Goal: Transaction & Acquisition: Purchase product/service

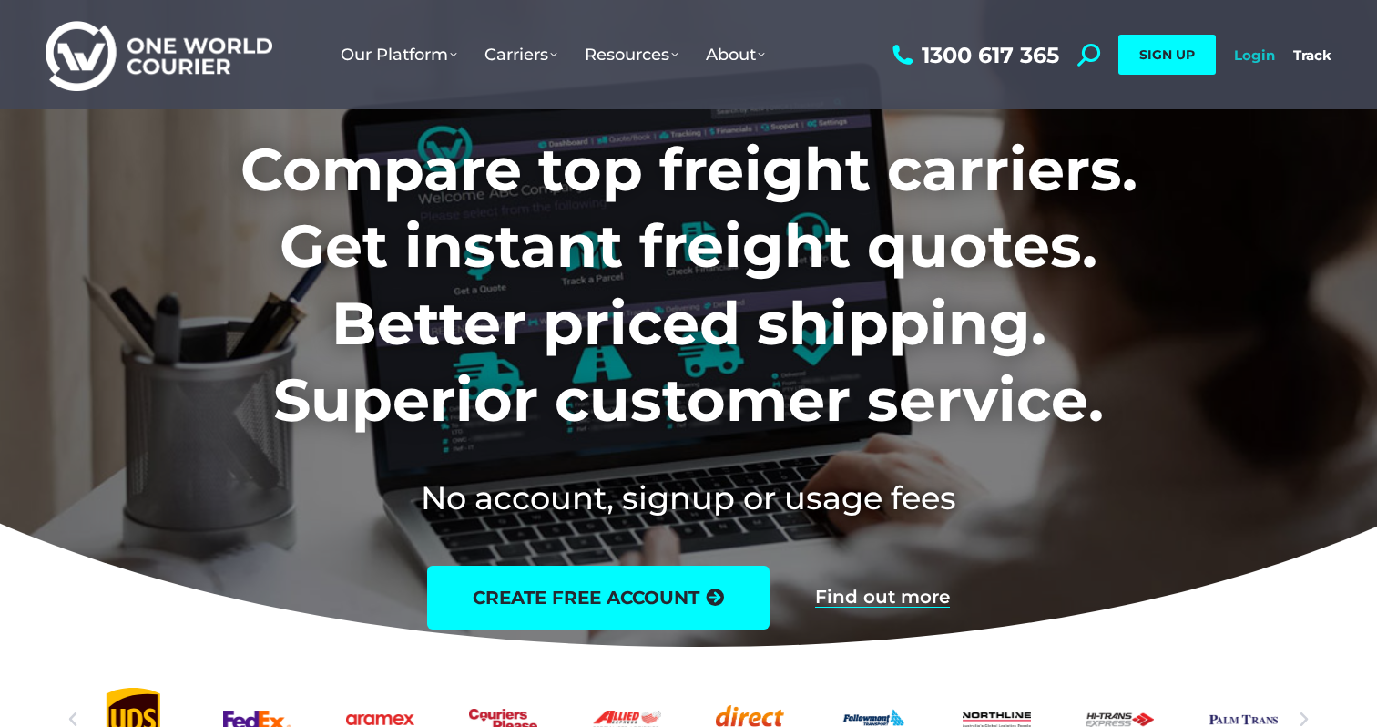
click at [1254, 62] on link "Login" at bounding box center [1254, 54] width 41 height 17
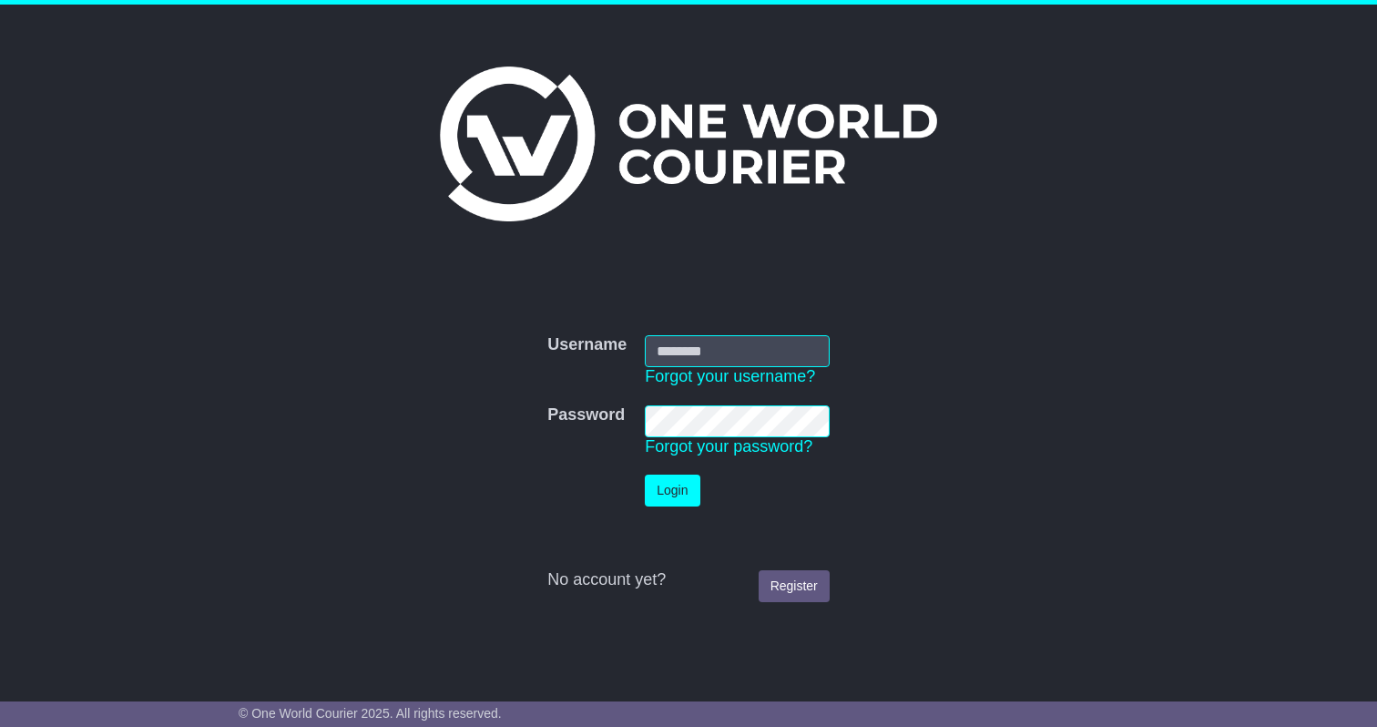
type input "**********"
click at [680, 481] on button "Login" at bounding box center [672, 490] width 55 height 32
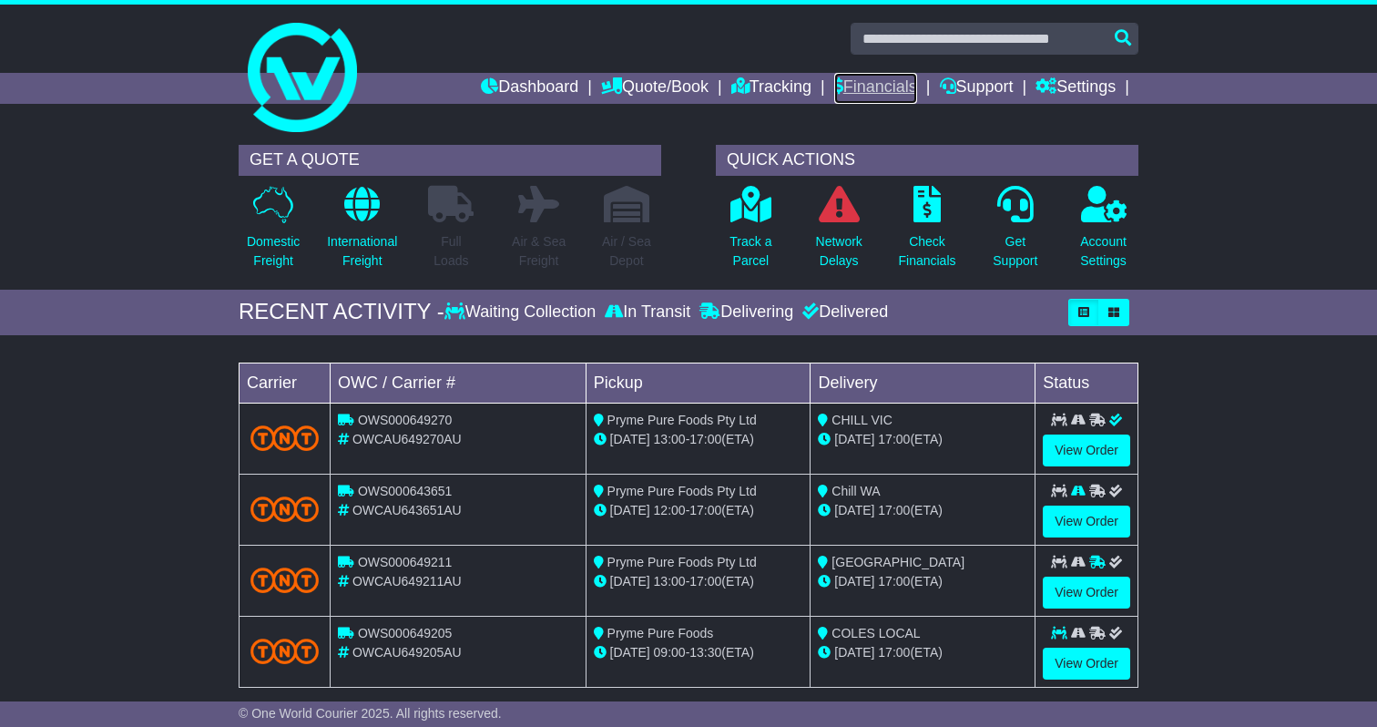
click at [852, 97] on link "Financials" at bounding box center [875, 88] width 83 height 31
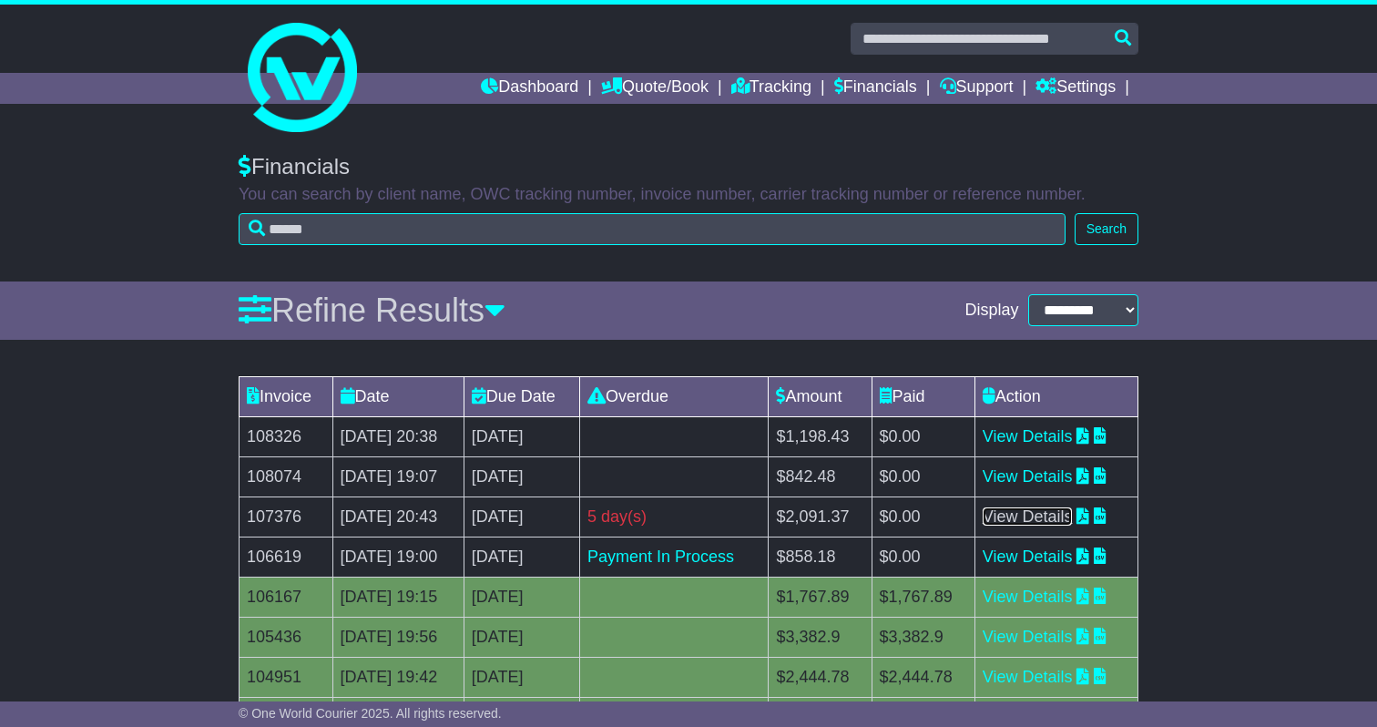
click at [1073, 517] on link "View Details" at bounding box center [1028, 516] width 90 height 18
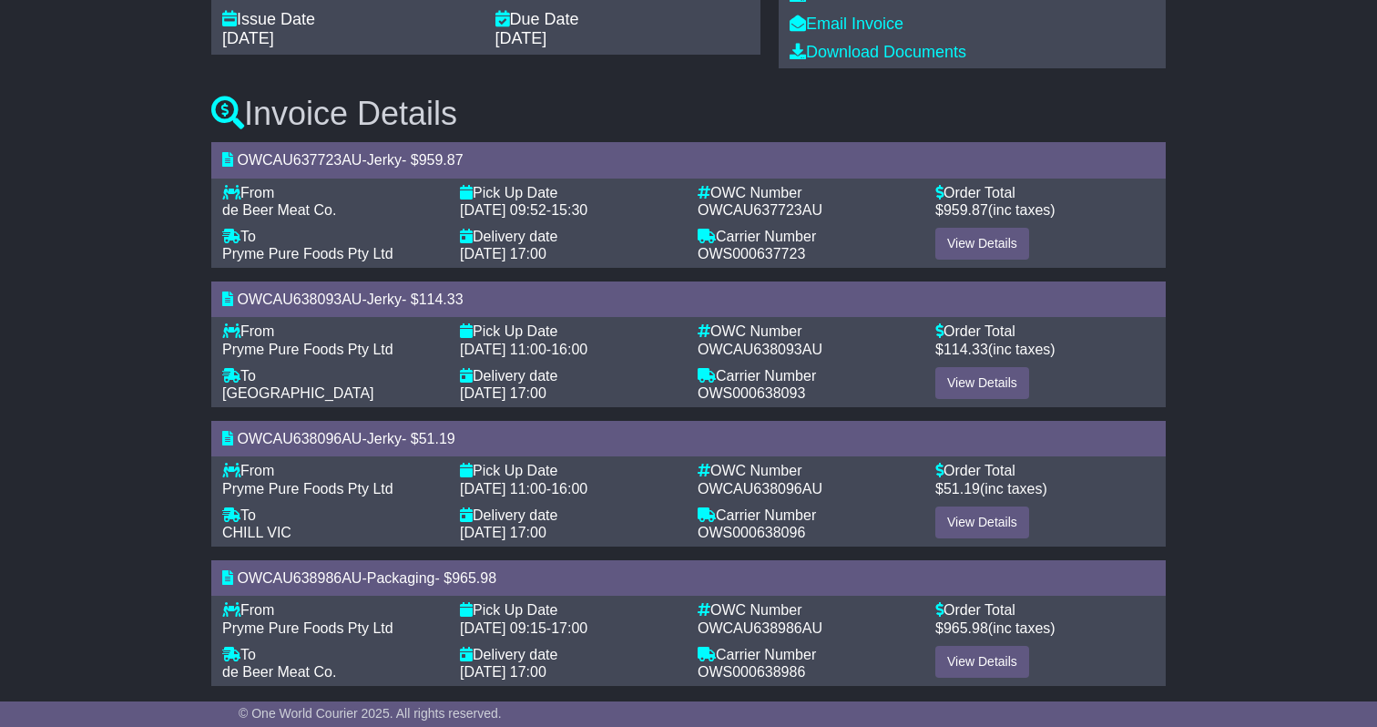
scroll to position [333, 0]
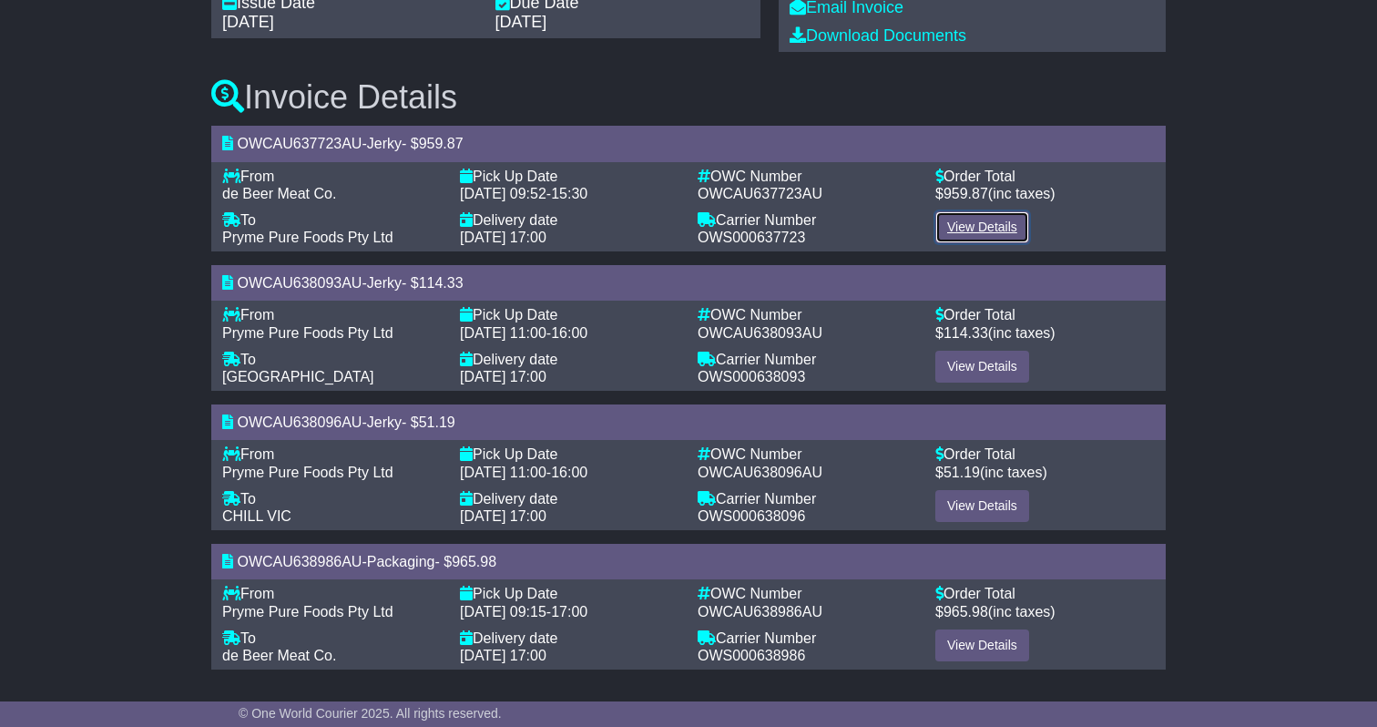
click at [986, 233] on link "View Details" at bounding box center [982, 227] width 94 height 32
click at [990, 645] on link "View Details" at bounding box center [982, 645] width 94 height 32
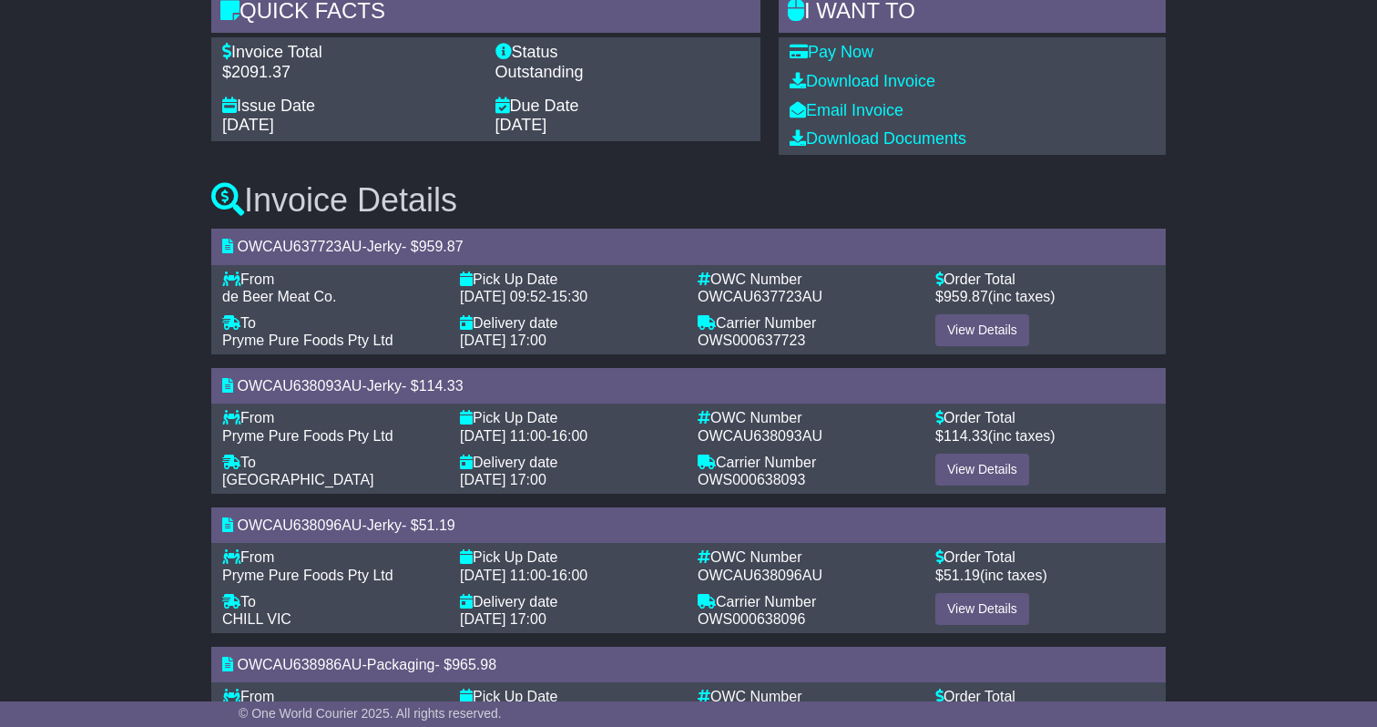
scroll to position [0, 0]
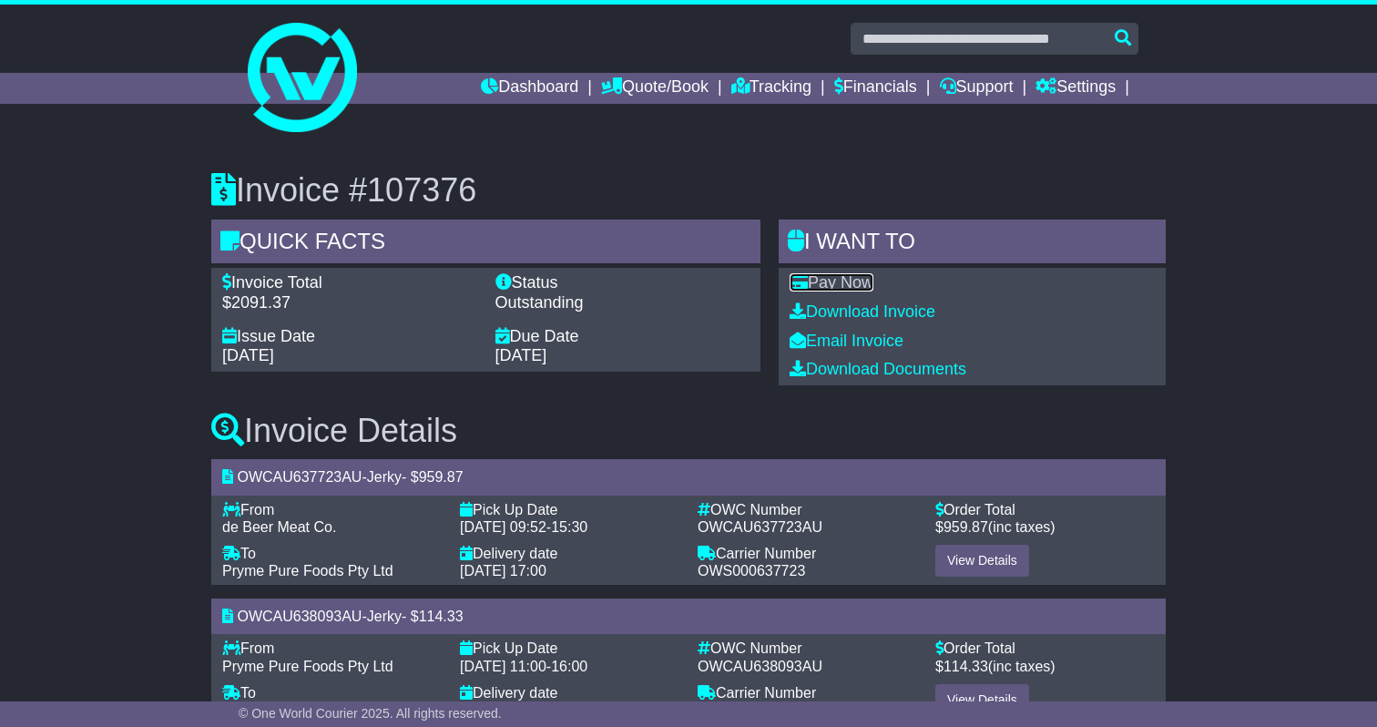
click at [857, 283] on link "Pay Now" at bounding box center [831, 282] width 84 height 18
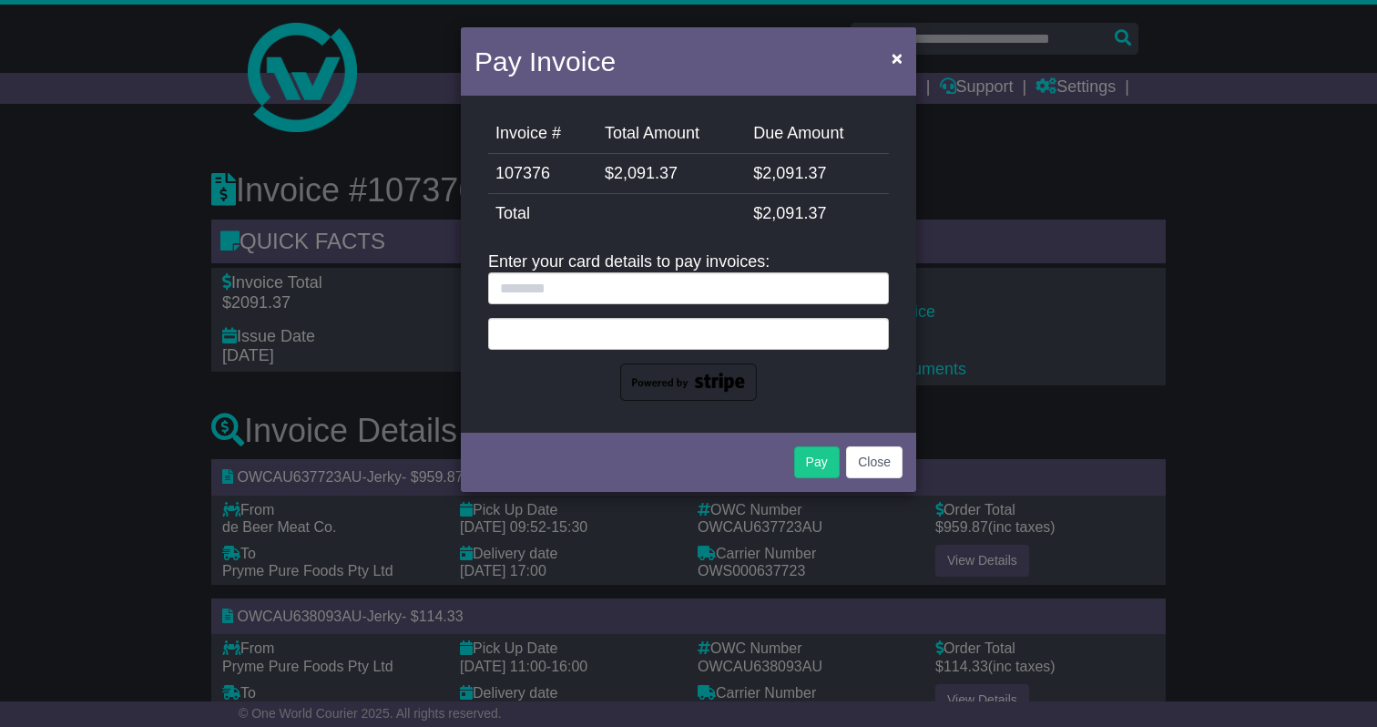
click at [571, 348] on div at bounding box center [688, 334] width 401 height 32
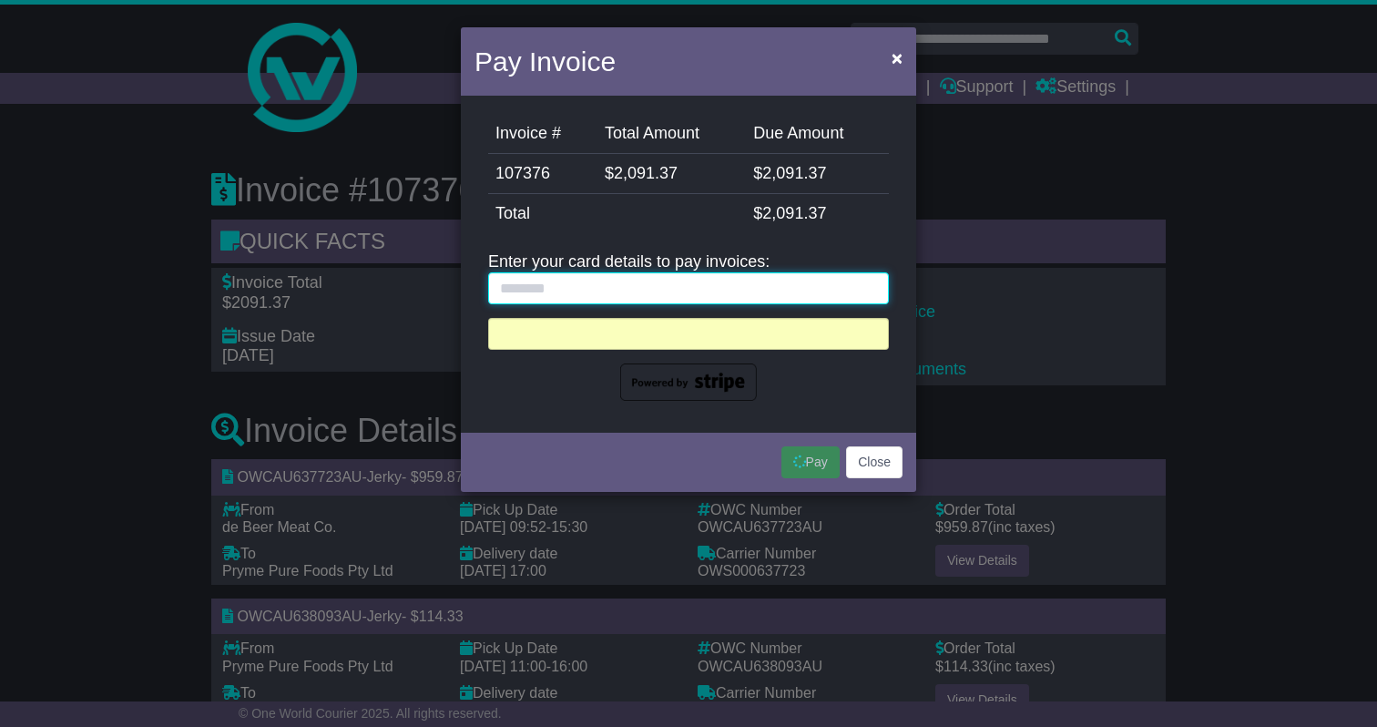
click at [596, 280] on input "text" at bounding box center [688, 288] width 401 height 32
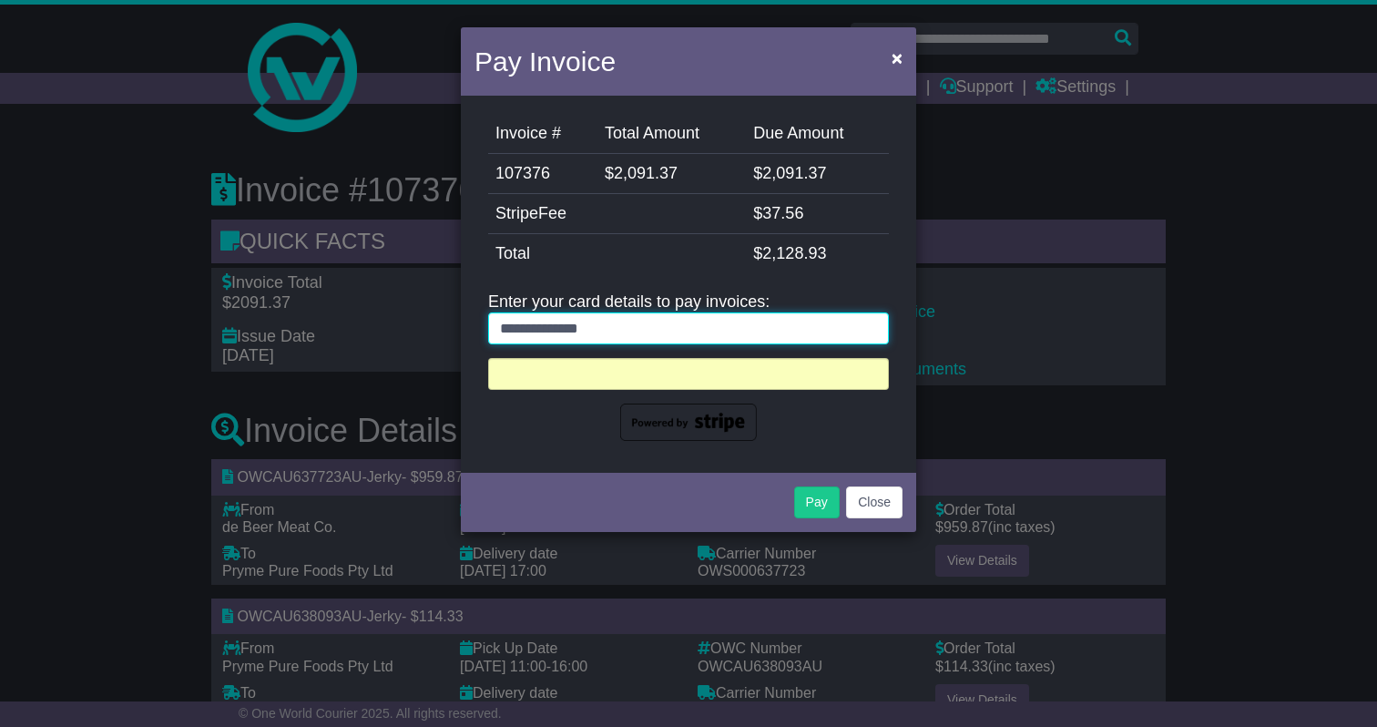
type input "**********"
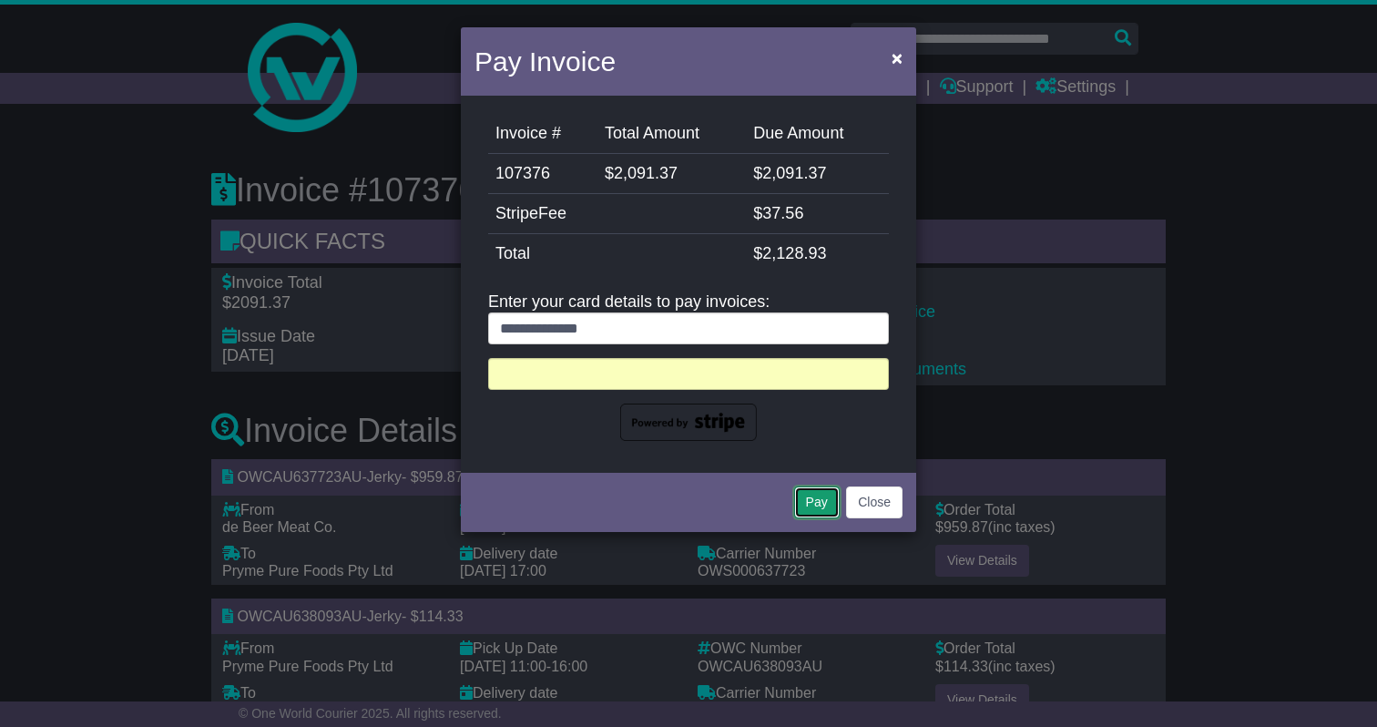
click at [813, 497] on button "Pay" at bounding box center [817, 502] width 46 height 32
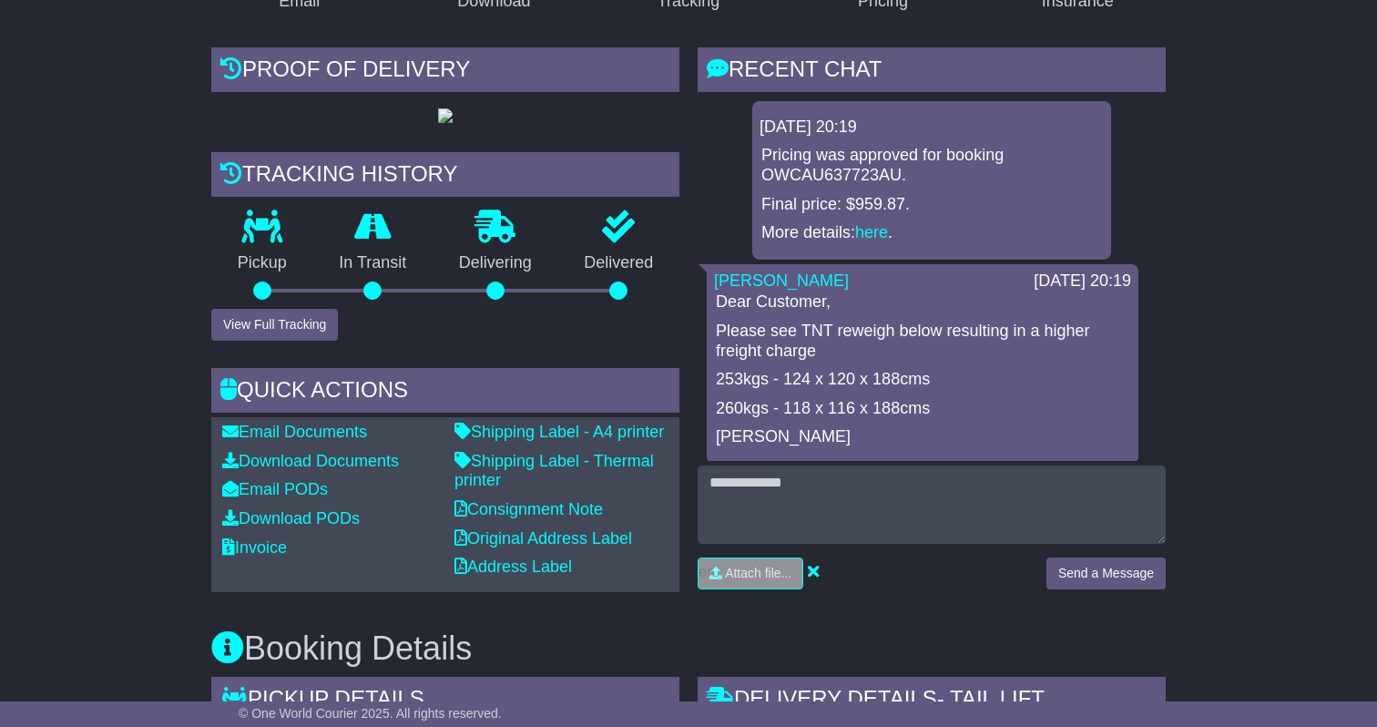
scroll to position [391, 0]
